Goal: Task Accomplishment & Management: Use online tool/utility

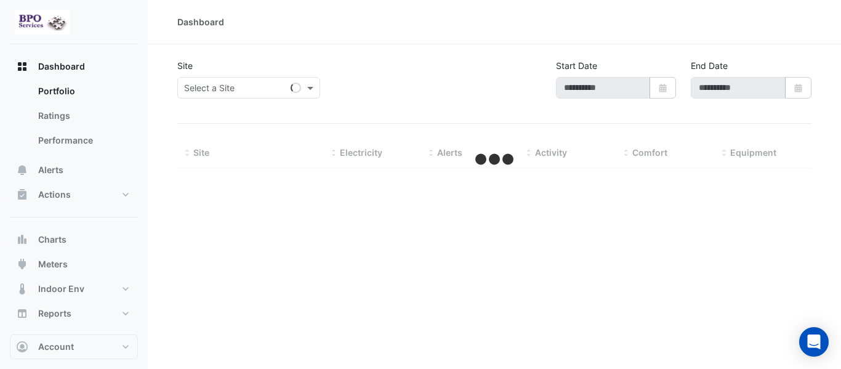
type input "**********"
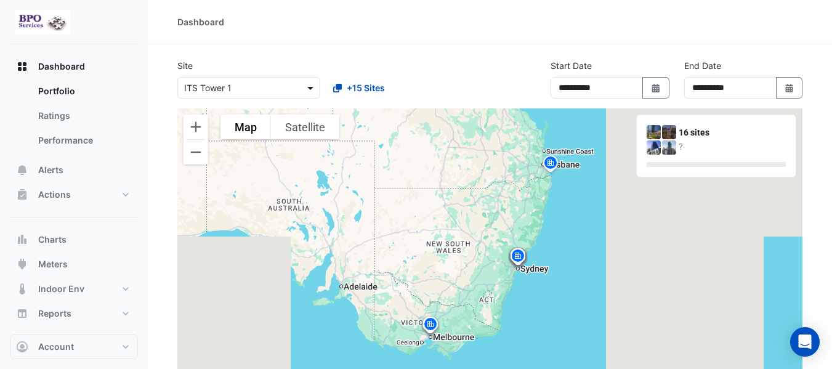
click at [307, 91] on span at bounding box center [311, 87] width 15 height 13
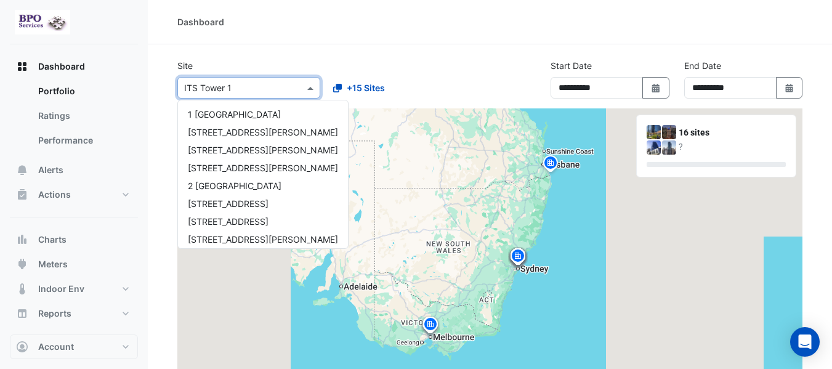
scroll to position [148, 0]
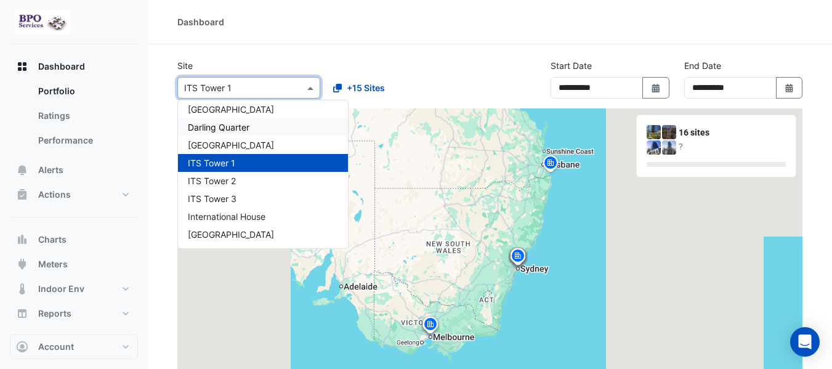
click at [263, 129] on div "Darling Quarter" at bounding box center [263, 127] width 170 height 18
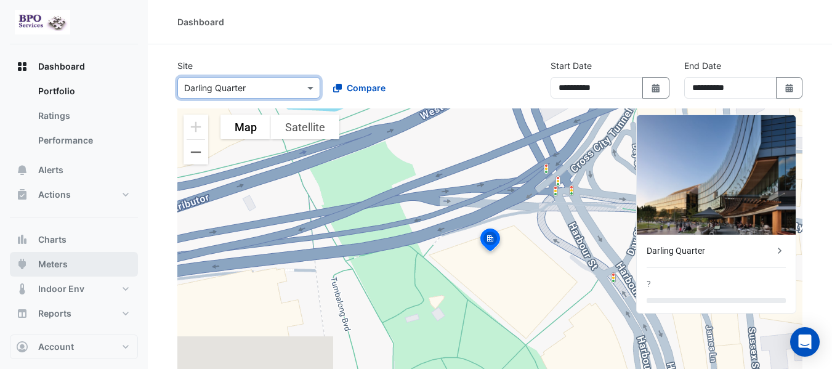
click at [54, 268] on span "Meters" at bounding box center [53, 264] width 30 height 12
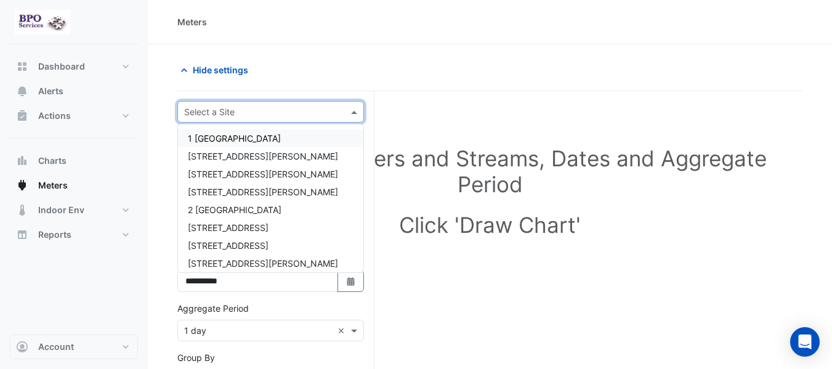
click at [333, 113] on div at bounding box center [270, 112] width 185 height 14
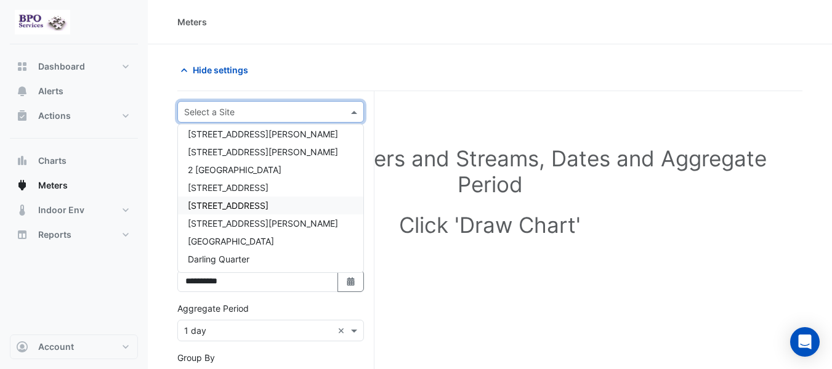
scroll to position [62, 0]
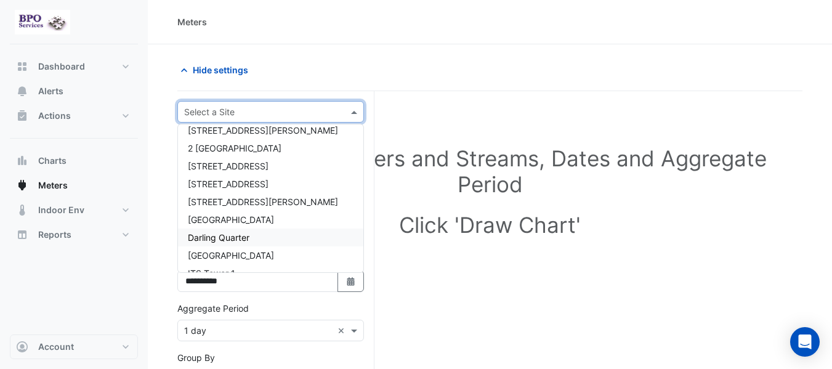
click at [256, 234] on div "Darling Quarter" at bounding box center [270, 237] width 185 height 18
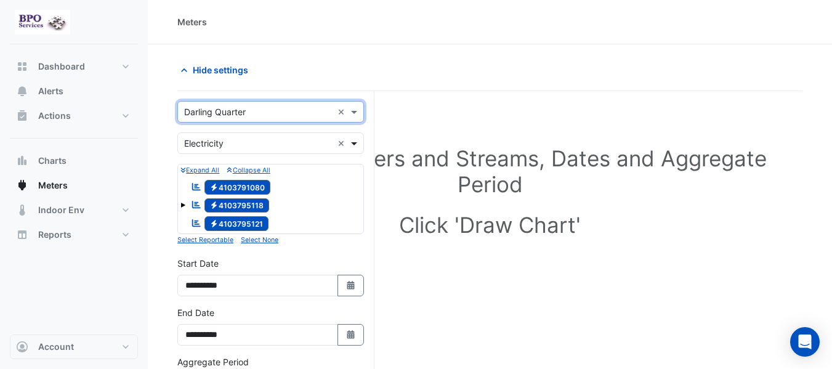
click at [357, 144] on span at bounding box center [355, 143] width 15 height 13
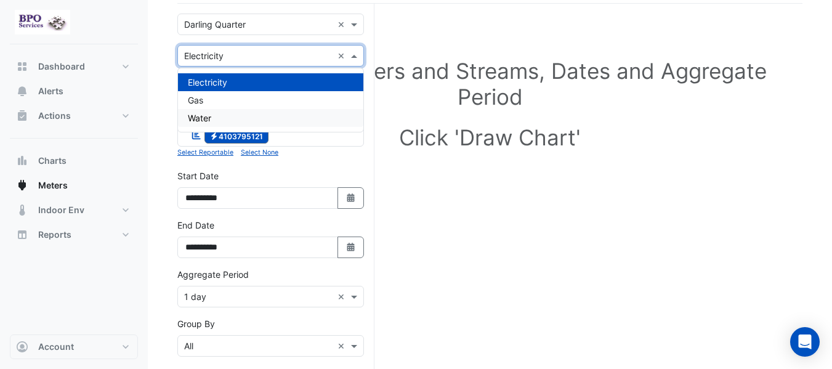
scroll to position [123, 0]
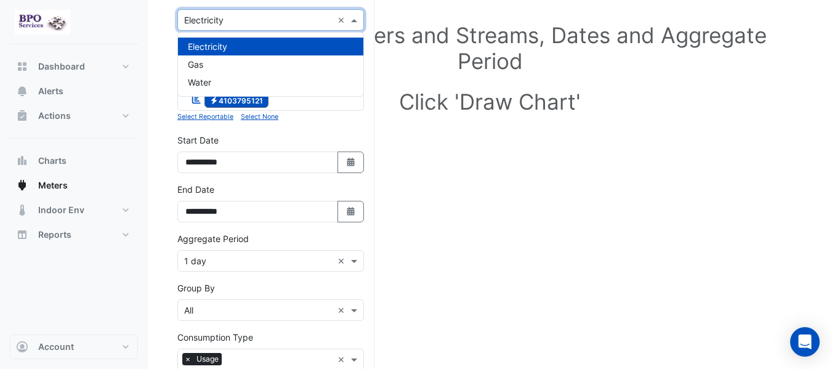
click at [217, 48] on span "Electricity" at bounding box center [207, 46] width 39 height 10
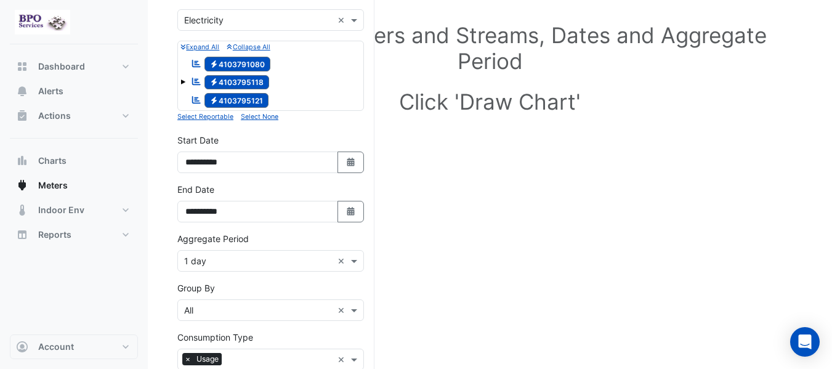
click at [200, 47] on small "Expand All" at bounding box center [199, 47] width 39 height 8
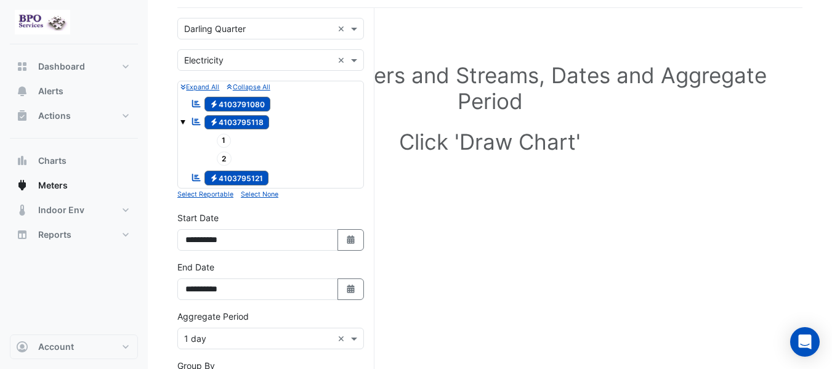
scroll to position [62, 0]
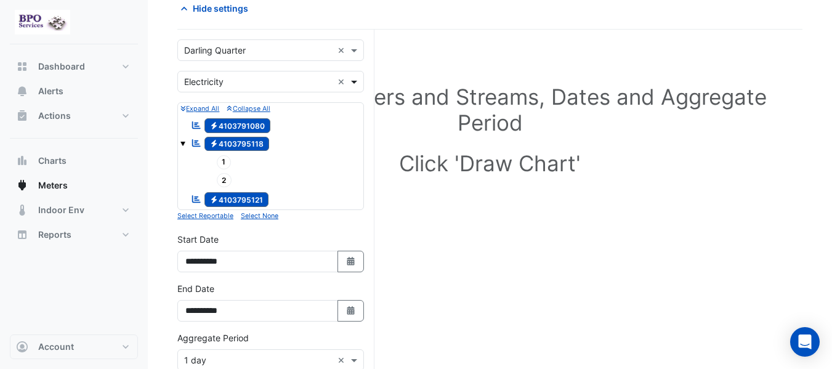
click at [355, 83] on span at bounding box center [355, 81] width 15 height 13
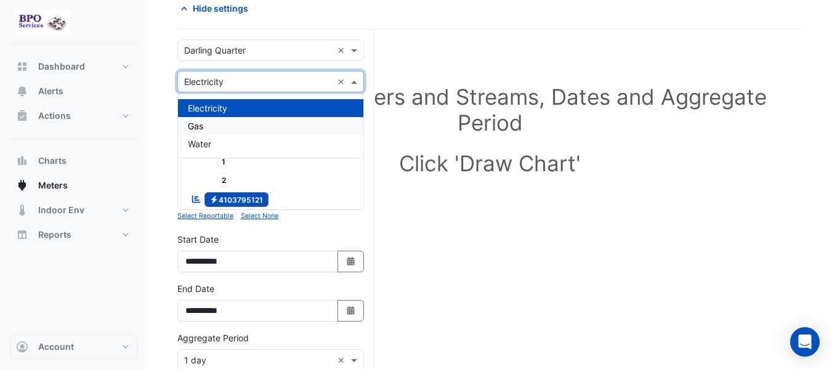
click at [199, 127] on span "Gas" at bounding box center [195, 126] width 15 height 10
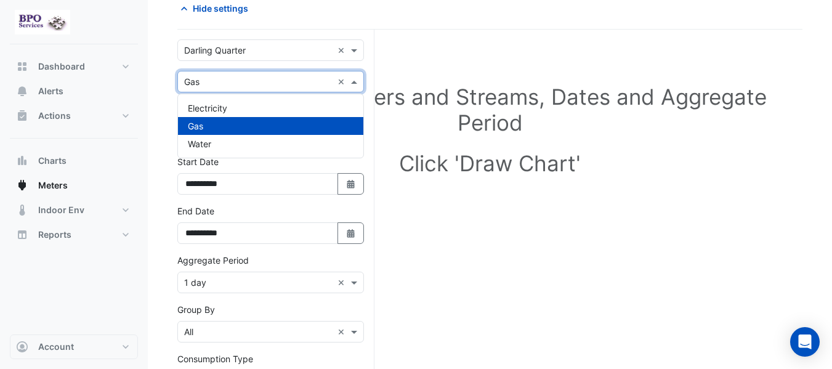
click at [356, 83] on span at bounding box center [355, 81] width 15 height 13
click at [214, 143] on div "Water" at bounding box center [270, 144] width 185 height 18
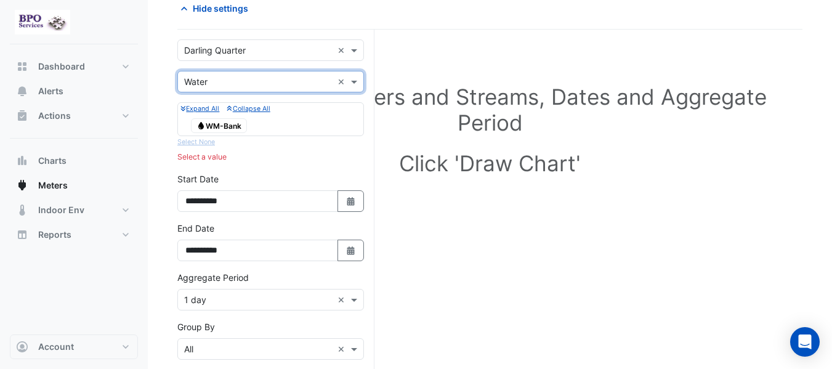
click at [225, 127] on span "Water WM-Bank" at bounding box center [219, 125] width 56 height 15
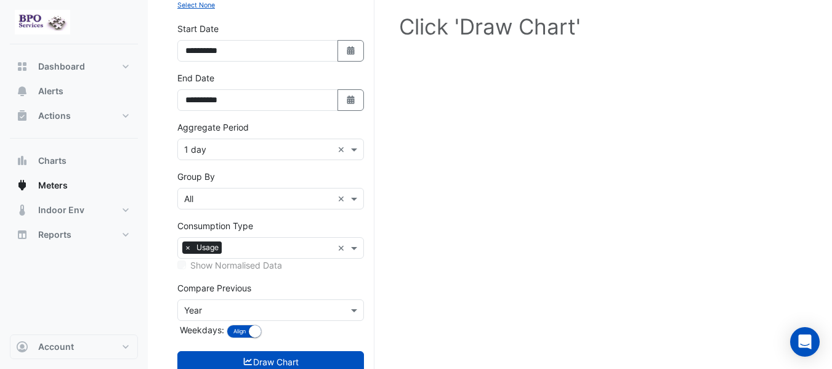
scroll to position [236, 0]
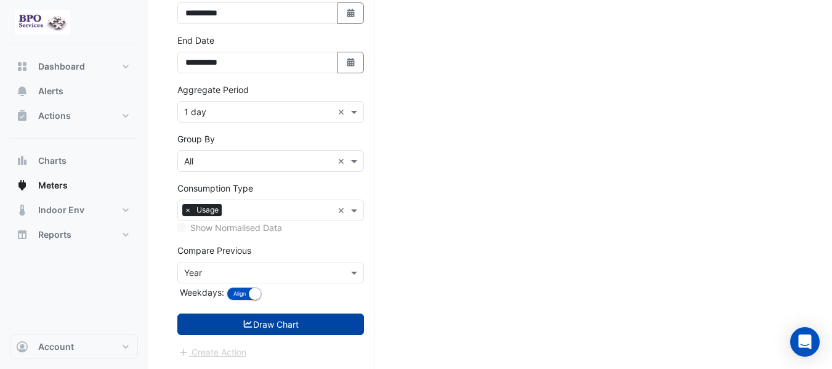
click at [318, 327] on button "Draw Chart" at bounding box center [270, 324] width 187 height 22
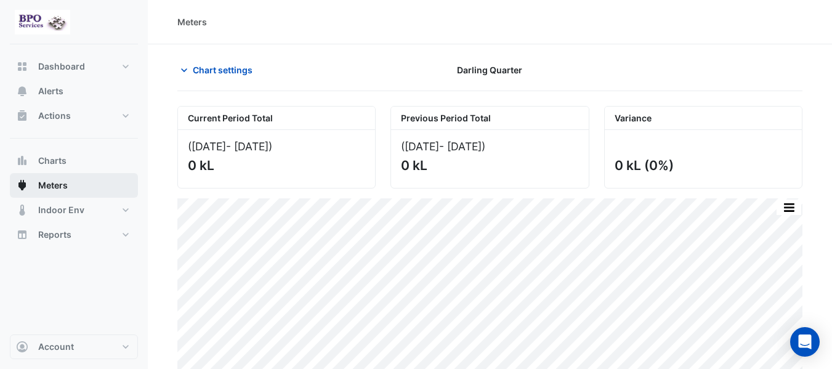
click at [50, 188] on span "Meters" at bounding box center [53, 185] width 30 height 12
click at [251, 74] on span "Chart settings" at bounding box center [223, 69] width 60 height 13
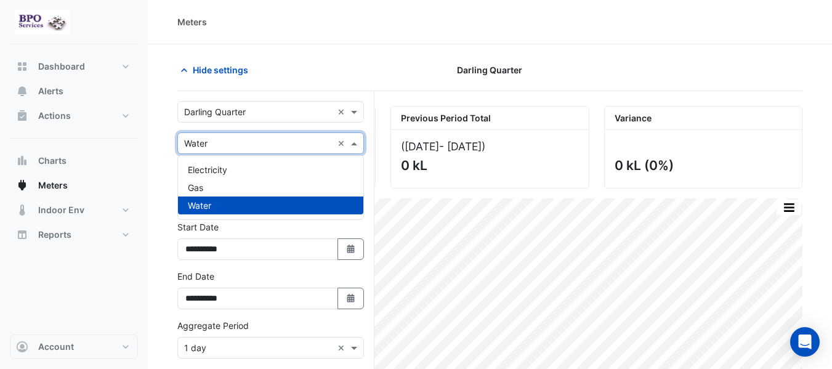
click at [268, 145] on input "text" at bounding box center [258, 143] width 148 height 13
click at [229, 172] on div "Electricity" at bounding box center [270, 170] width 185 height 18
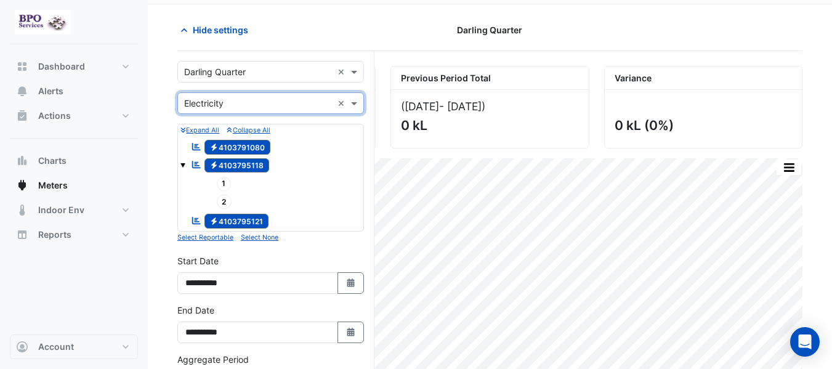
scroll to position [62, 0]
